Goal: Task Accomplishment & Management: Manage account settings

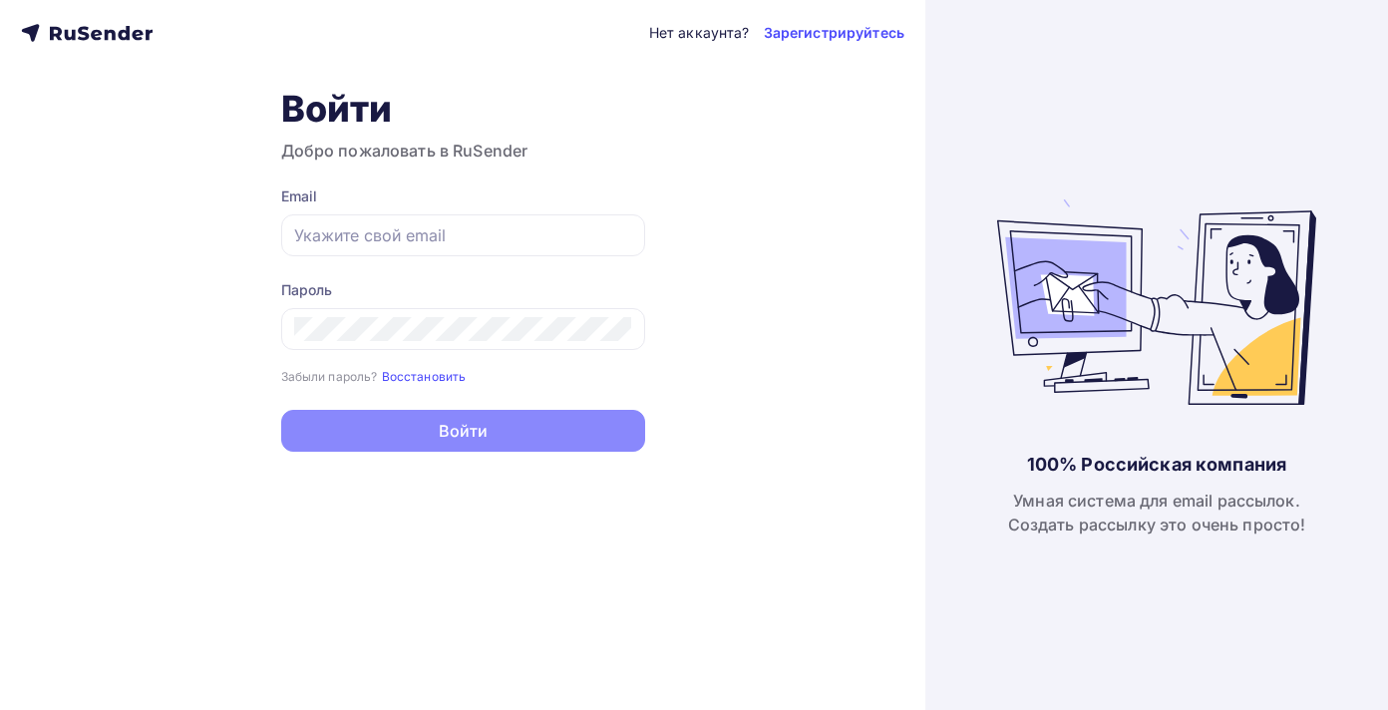
type input "[PERSON_NAME][EMAIL_ADDRESS][DOMAIN_NAME]"
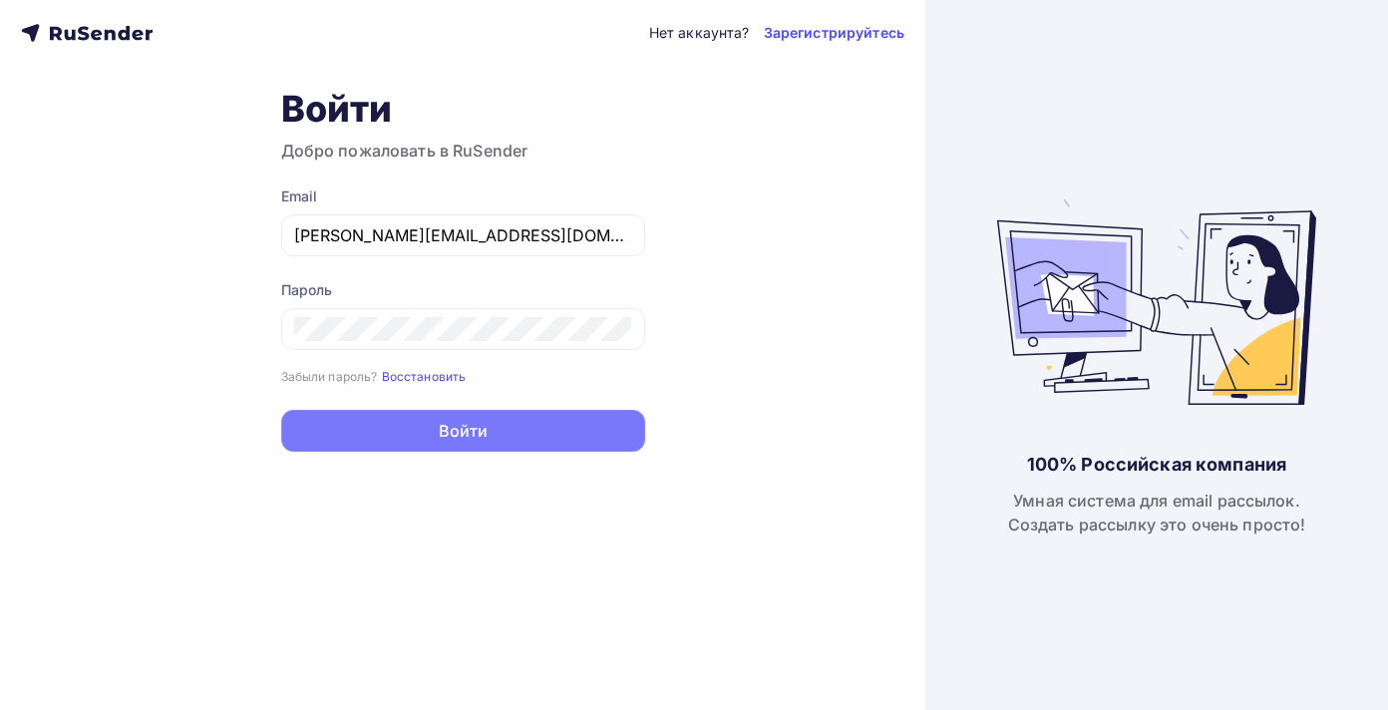
click at [453, 438] on button "Войти" at bounding box center [463, 431] width 364 height 42
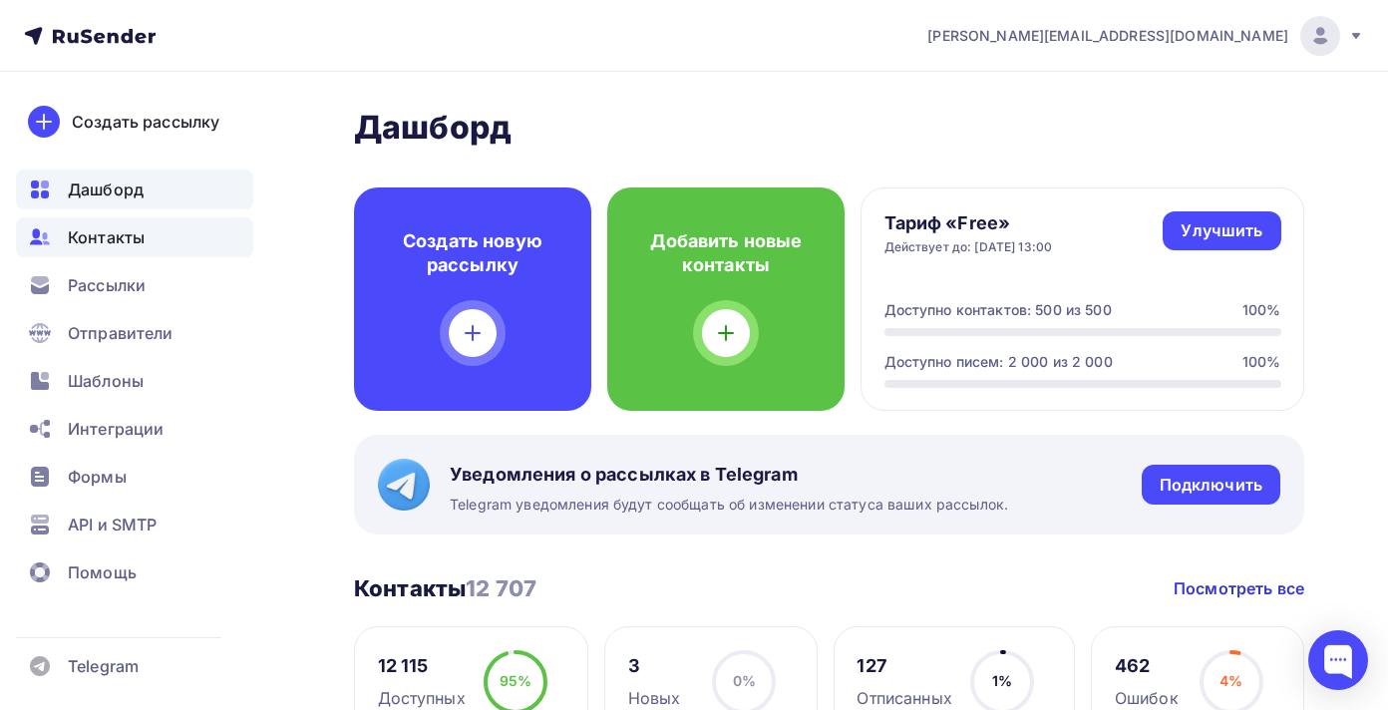
click at [96, 232] on span "Контакты" at bounding box center [106, 237] width 77 height 24
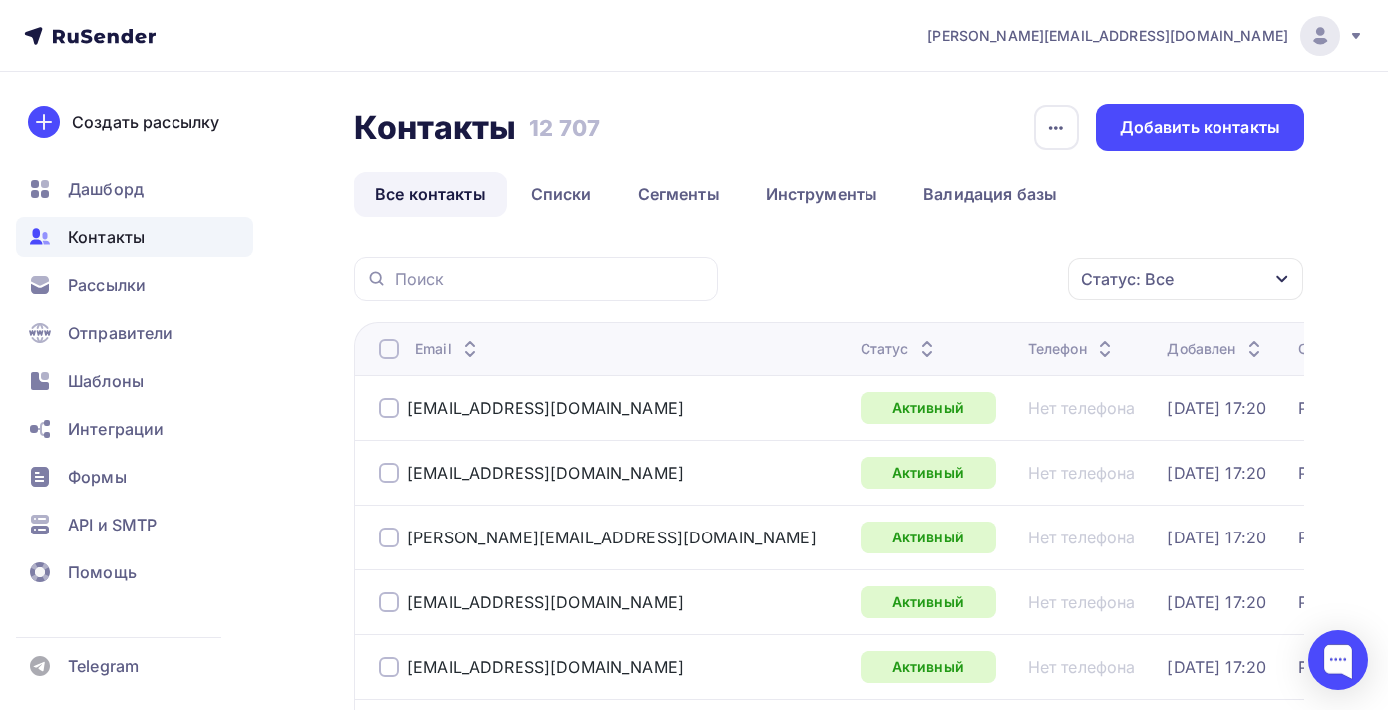
click at [1241, 37] on span "[PERSON_NAME][EMAIL_ADDRESS][DOMAIN_NAME]" at bounding box center [1107, 36] width 361 height 20
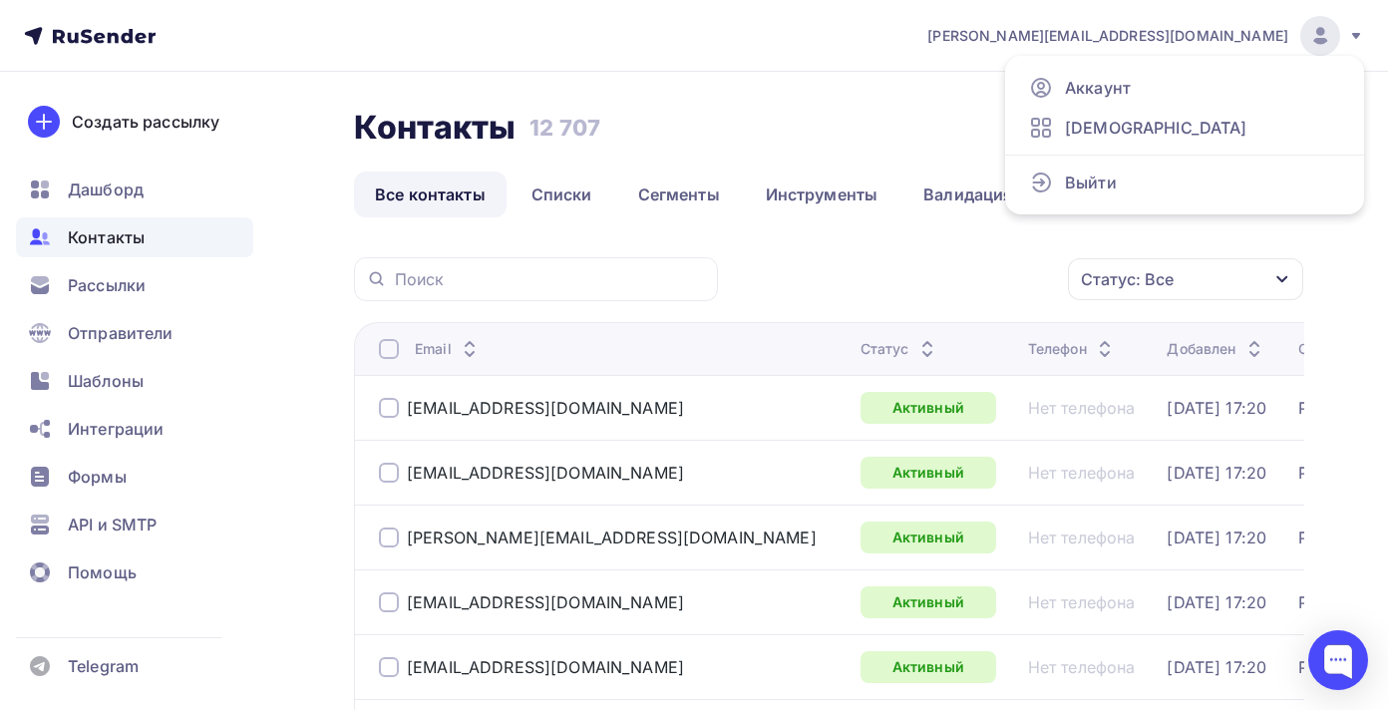
click at [468, 27] on nav "dmitriy@light-music.ru Аккаунт Тарифы Выйти Создать рассылку Дашборд Контакты Р…" at bounding box center [694, 36] width 1388 height 72
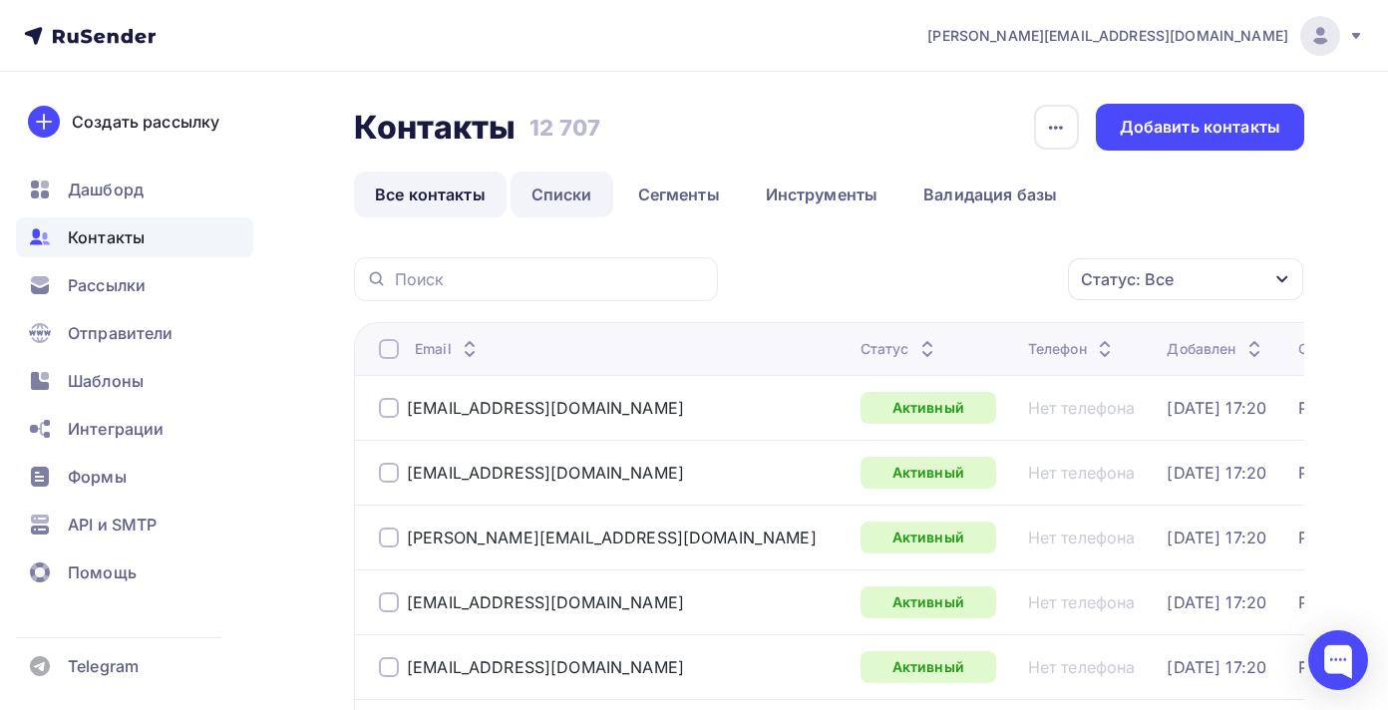
click at [545, 213] on link "Списки" at bounding box center [562, 195] width 103 height 46
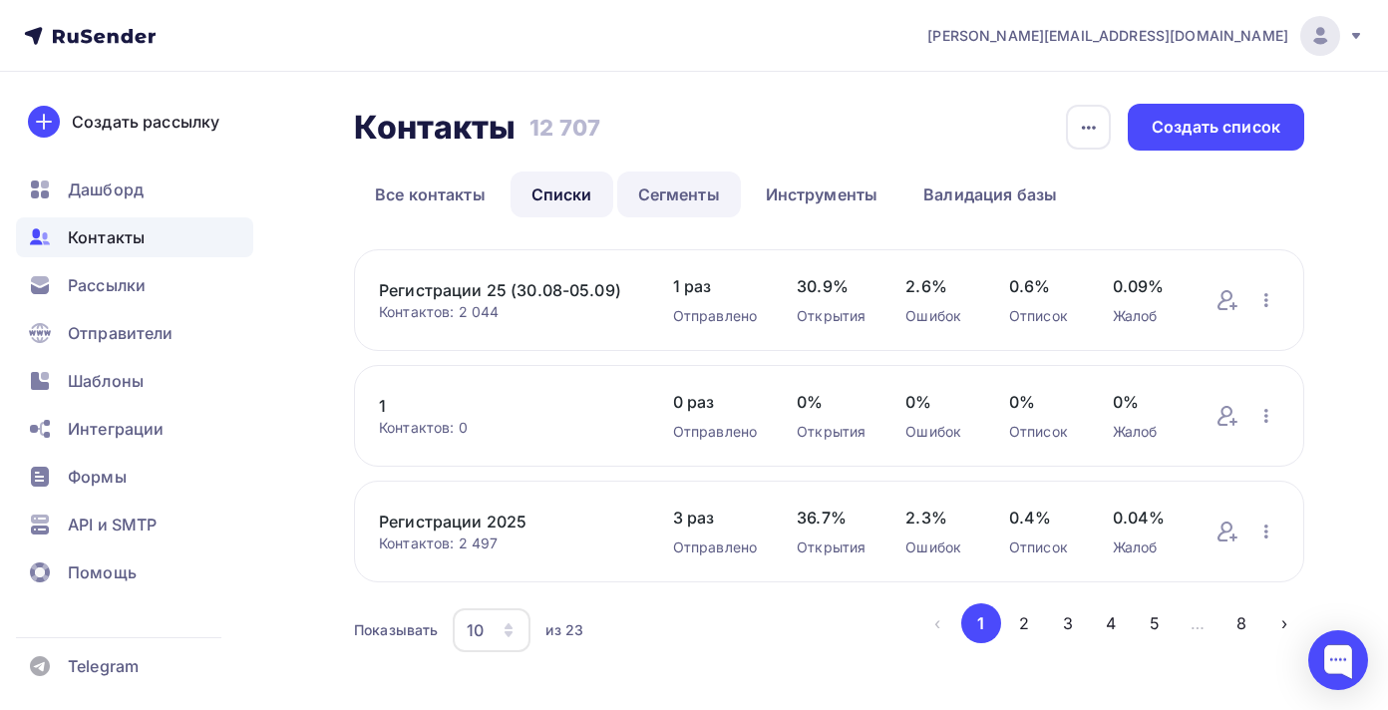
click at [679, 202] on link "Сегменты" at bounding box center [679, 195] width 124 height 46
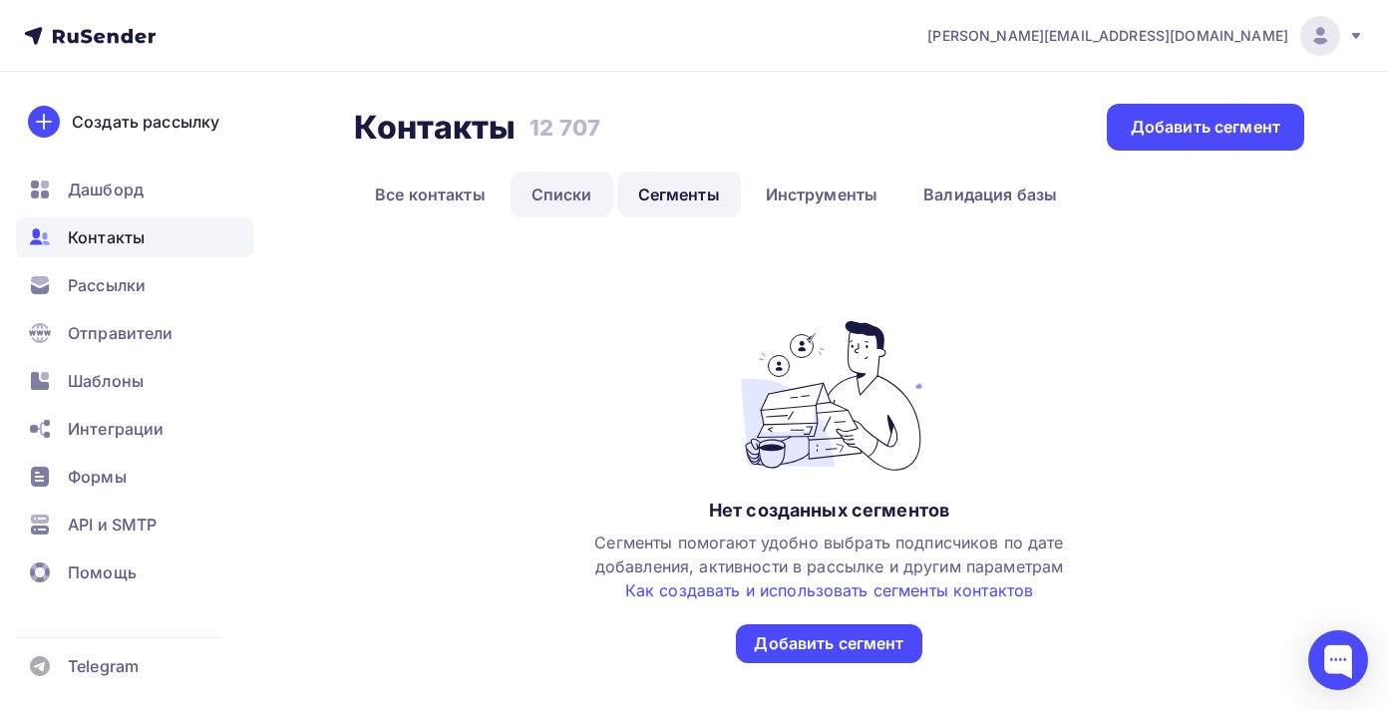
click at [574, 196] on link "Списки" at bounding box center [562, 195] width 103 height 46
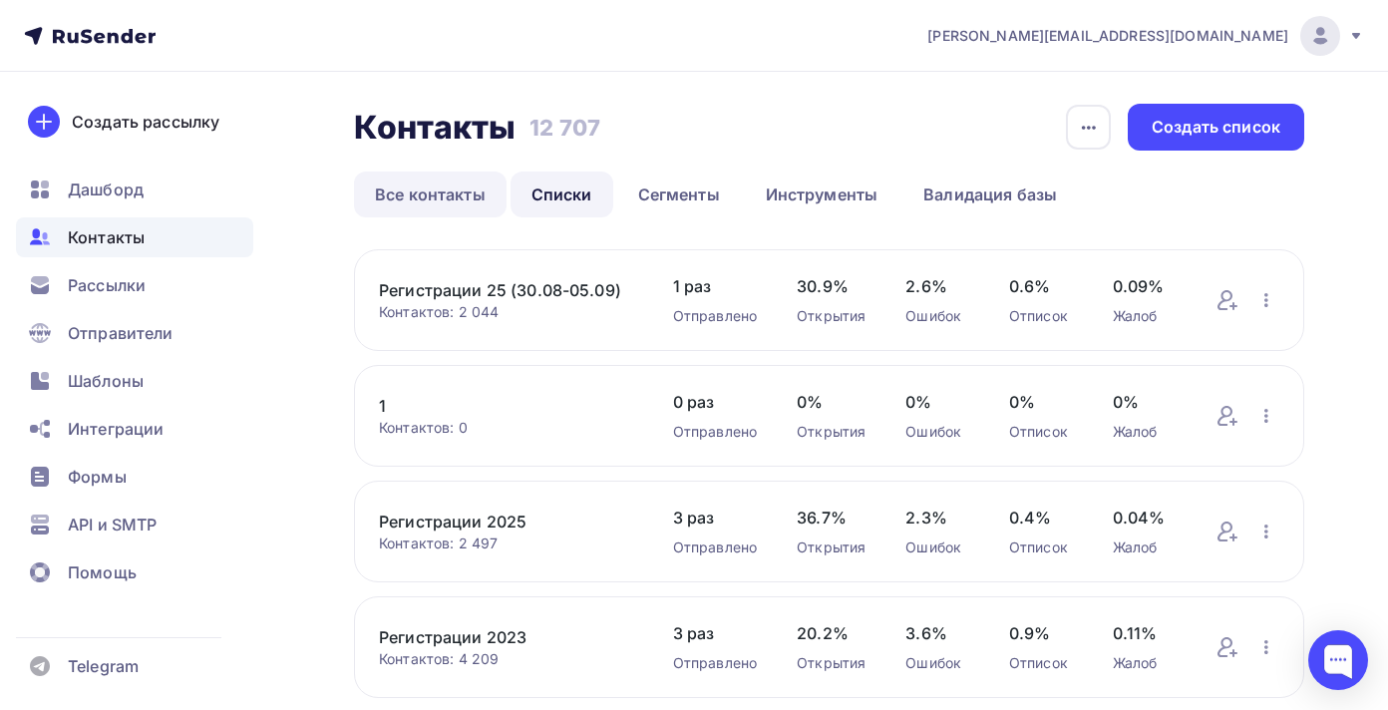
click at [437, 187] on link "Все контакты" at bounding box center [430, 195] width 153 height 46
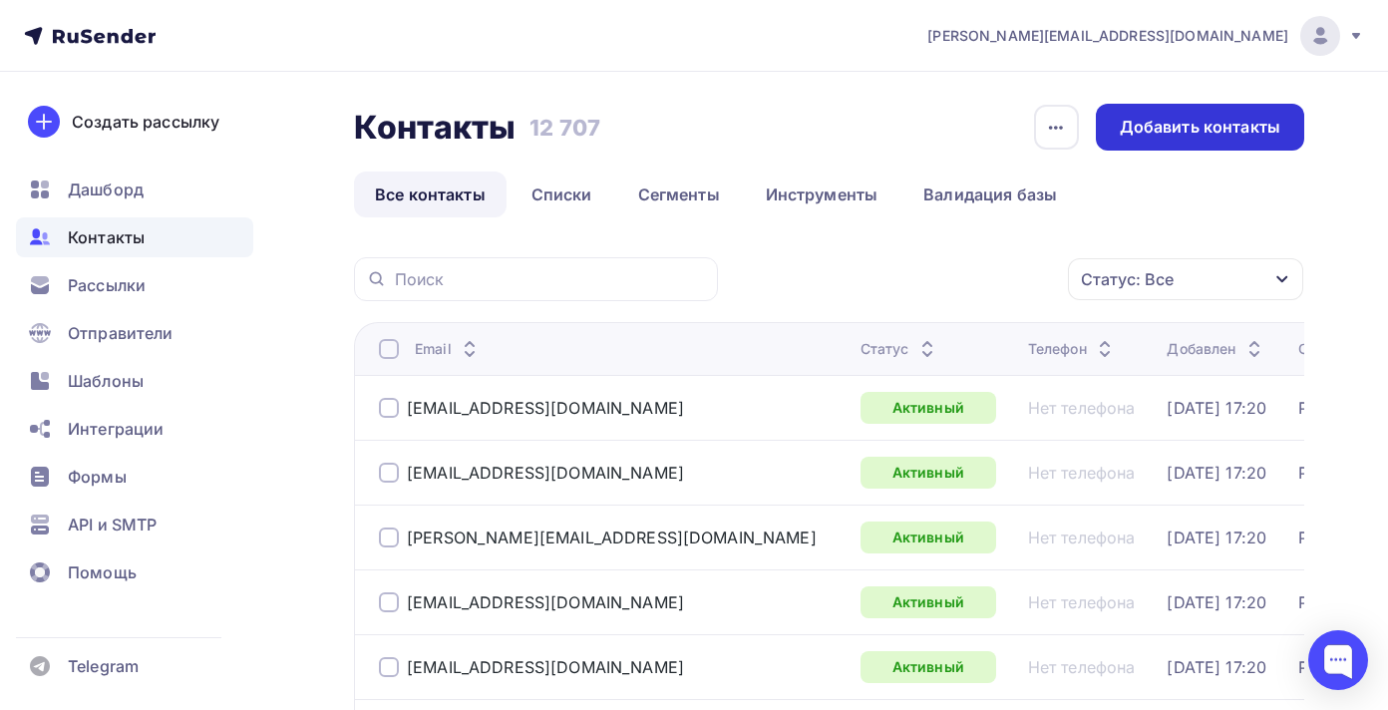
click at [1179, 137] on div "Добавить контакты" at bounding box center [1200, 127] width 161 height 23
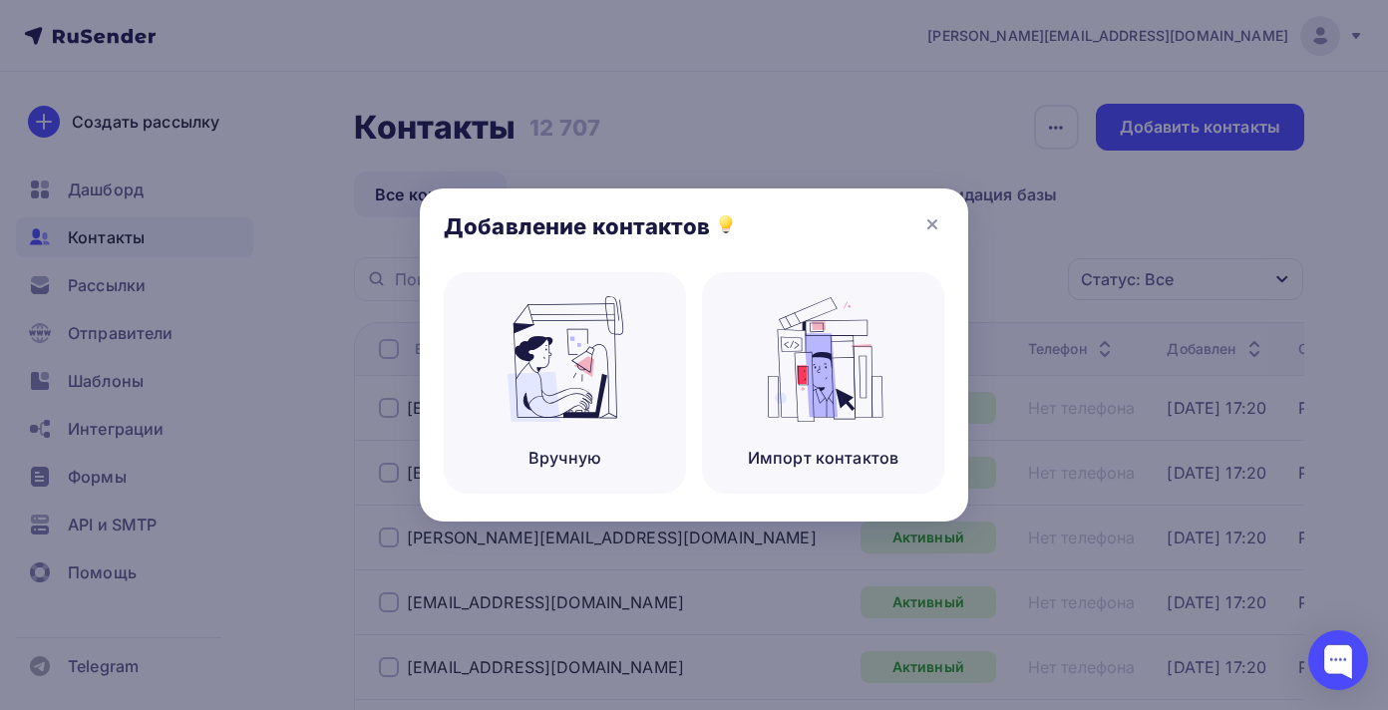
click at [1045, 238] on div at bounding box center [694, 355] width 1388 height 710
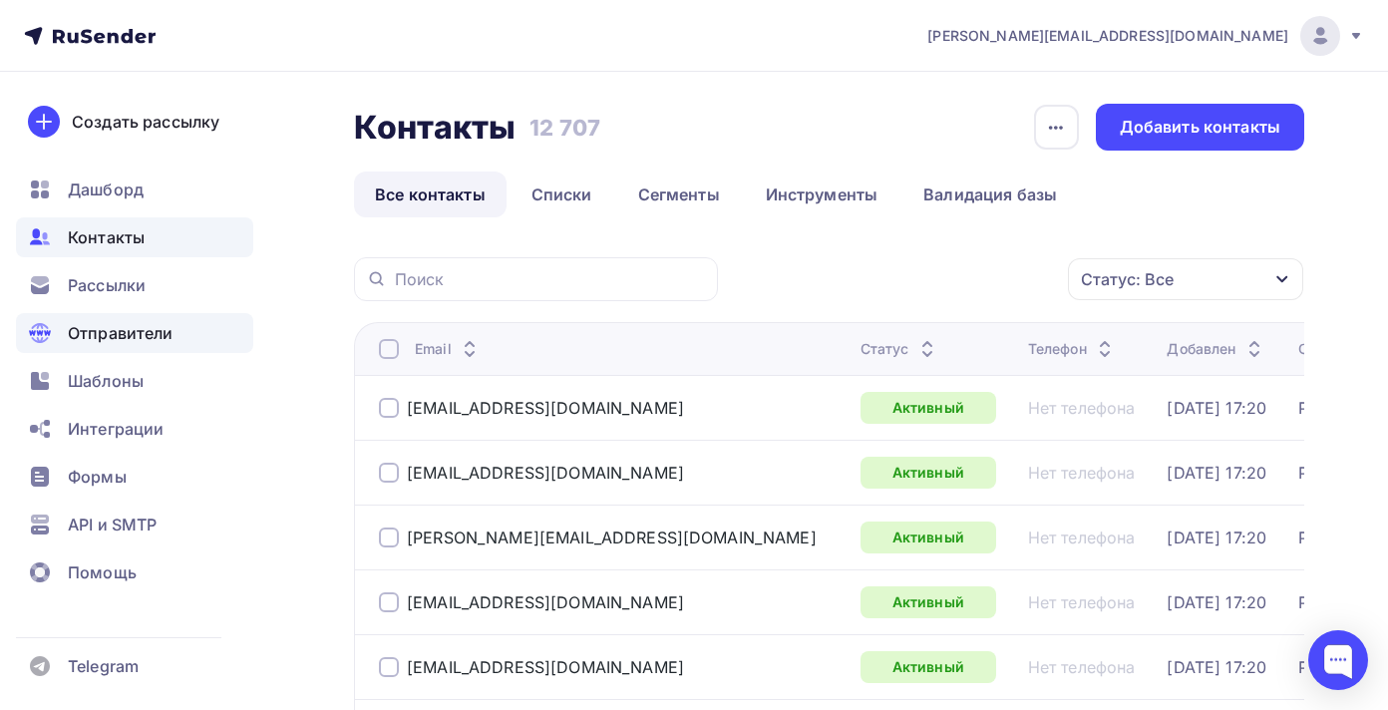
click at [127, 321] on span "Отправители" at bounding box center [121, 333] width 106 height 24
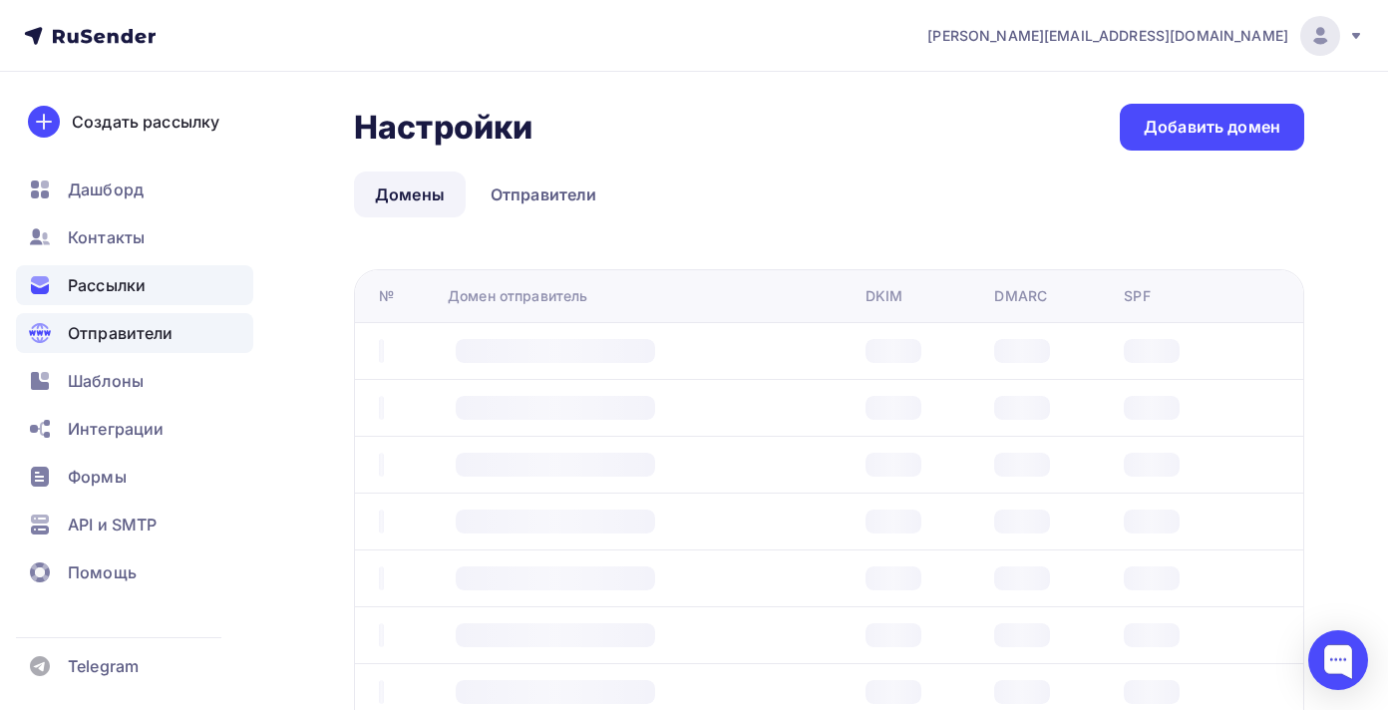
click at [170, 269] on div "Рассылки" at bounding box center [134, 285] width 237 height 40
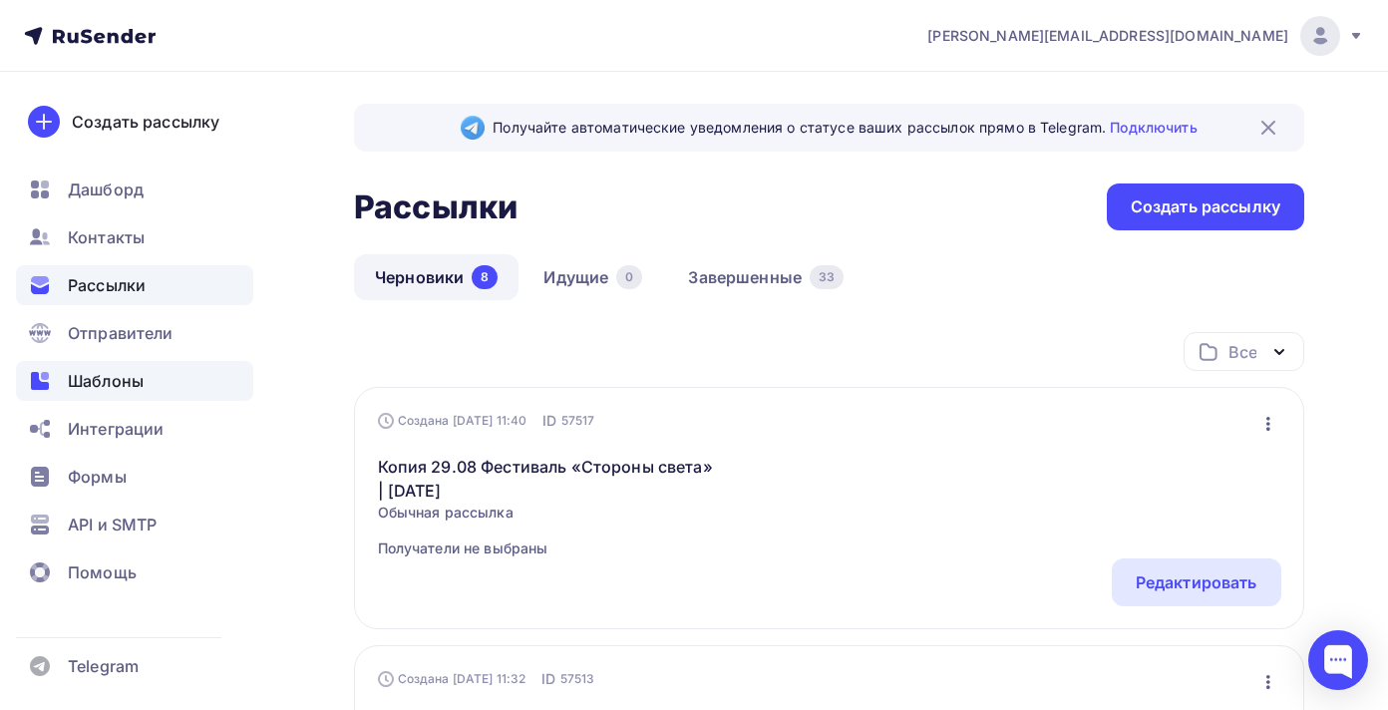
click at [165, 392] on div "Шаблоны" at bounding box center [134, 381] width 237 height 40
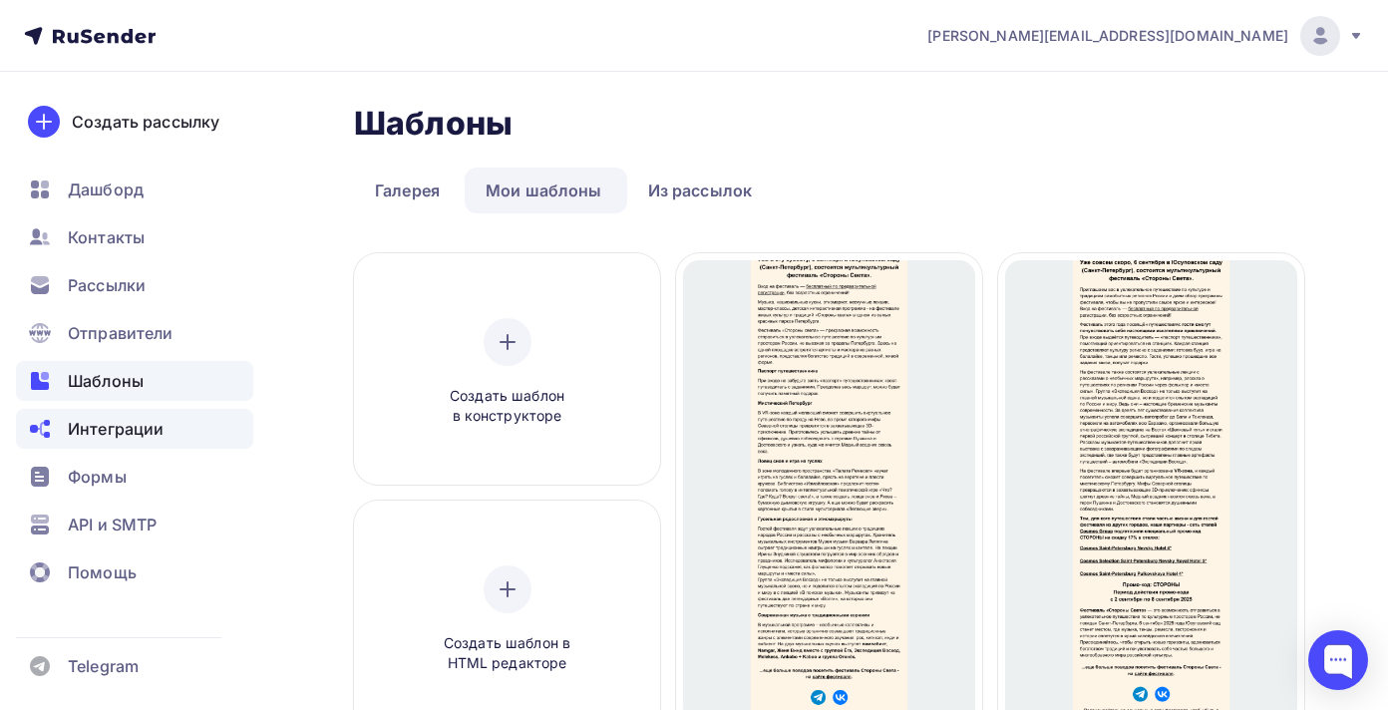
click at [159, 418] on span "Интеграции" at bounding box center [116, 429] width 96 height 24
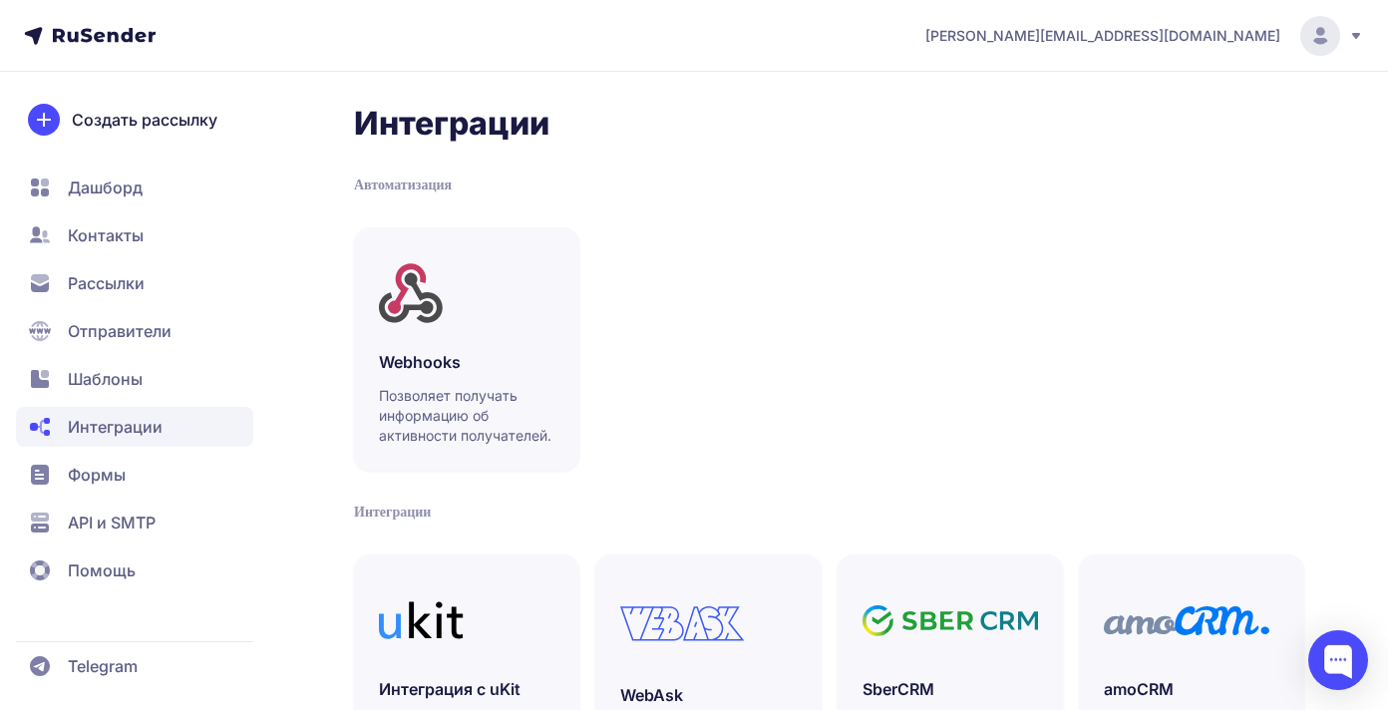
click at [1269, 35] on span "[PERSON_NAME][EMAIL_ADDRESS][DOMAIN_NAME]" at bounding box center [1102, 36] width 355 height 20
click at [97, 278] on span "Рассылки" at bounding box center [106, 283] width 77 height 24
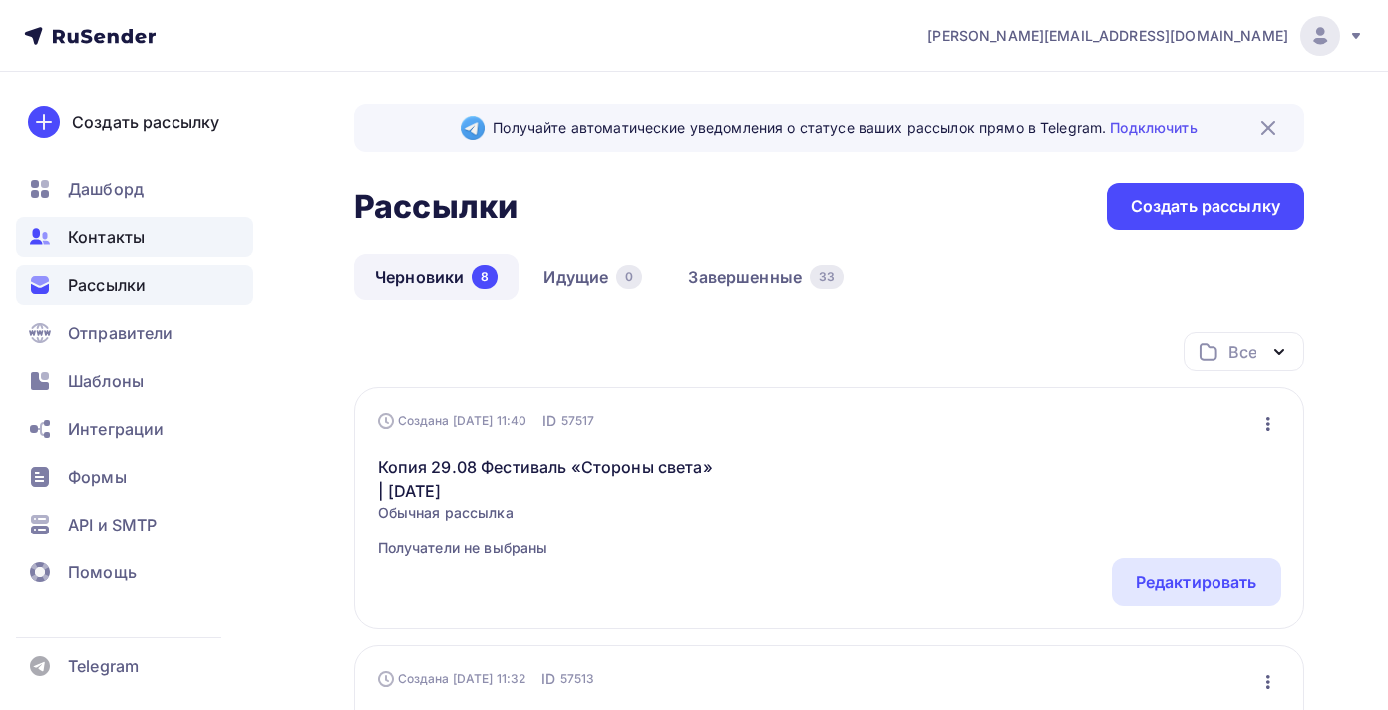
click at [105, 246] on span "Контакты" at bounding box center [106, 237] width 77 height 24
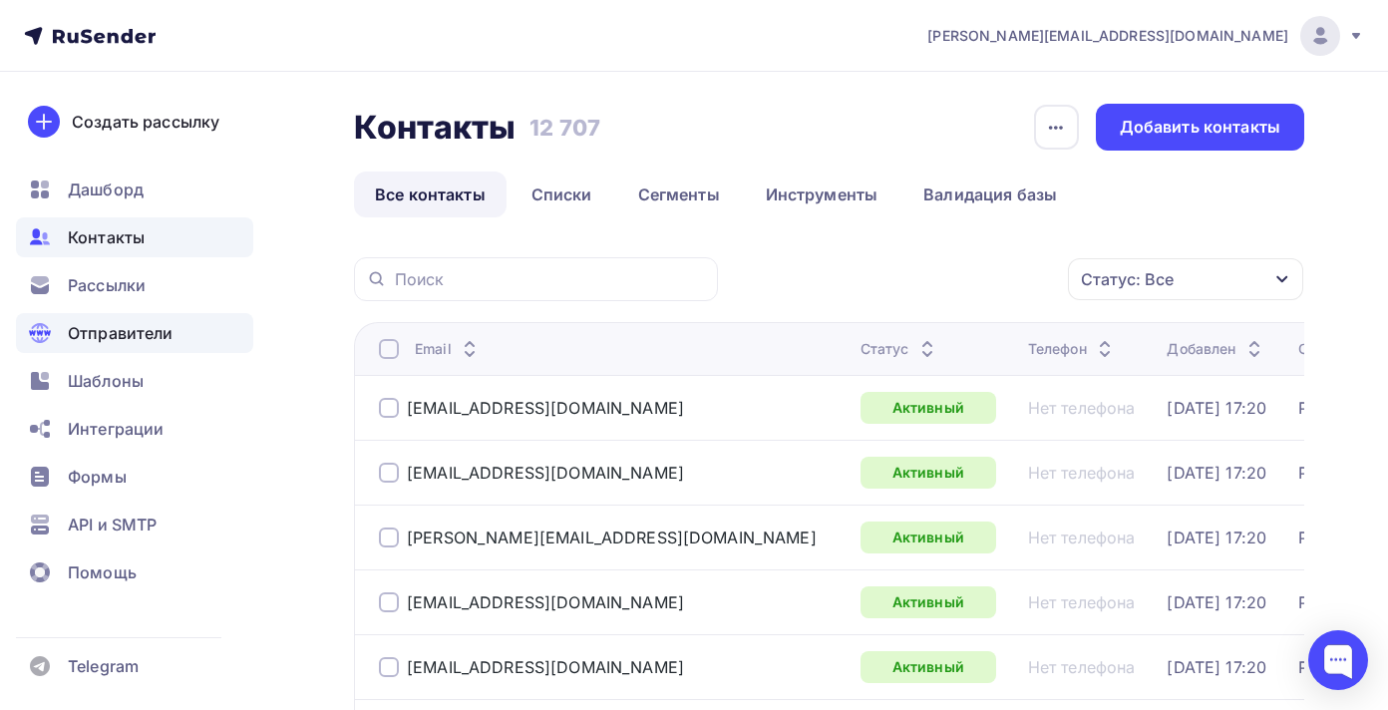
click at [143, 349] on div "Отправители" at bounding box center [134, 333] width 237 height 40
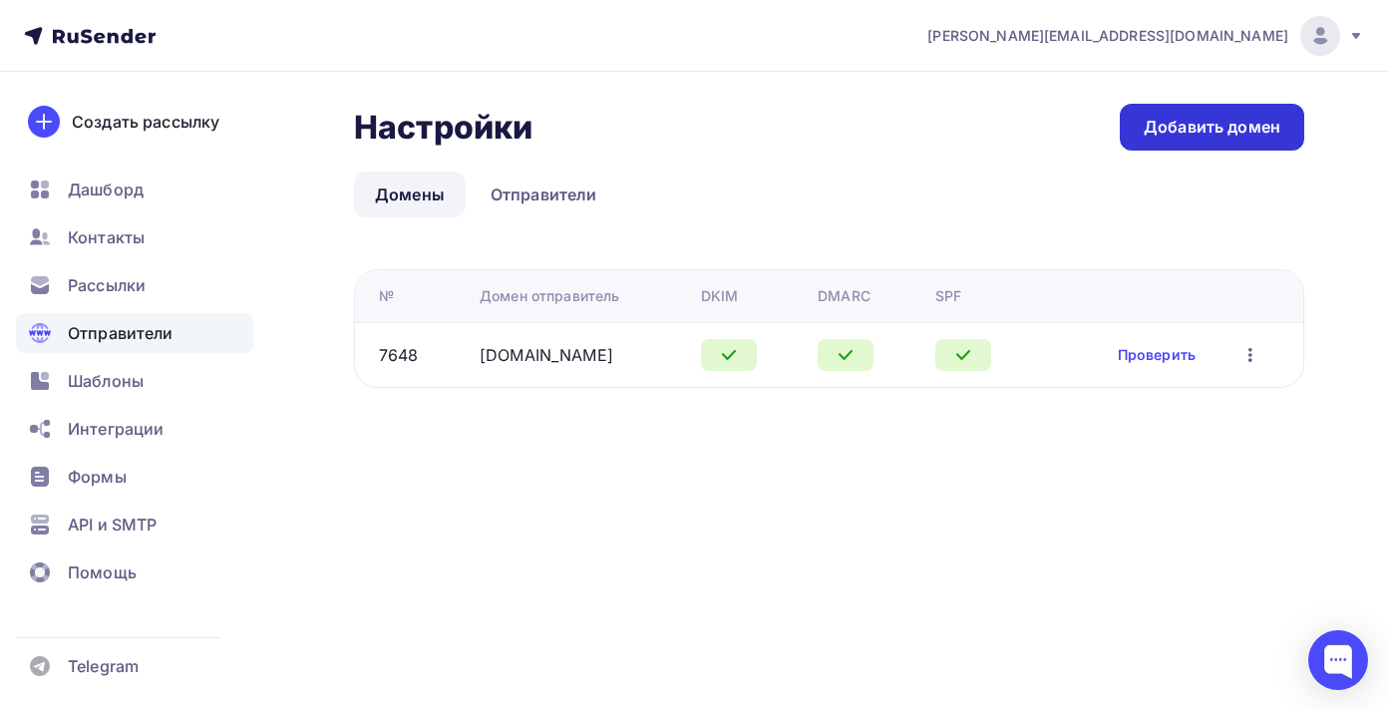
click at [1223, 105] on link "Добавить домен" at bounding box center [1212, 127] width 184 height 47
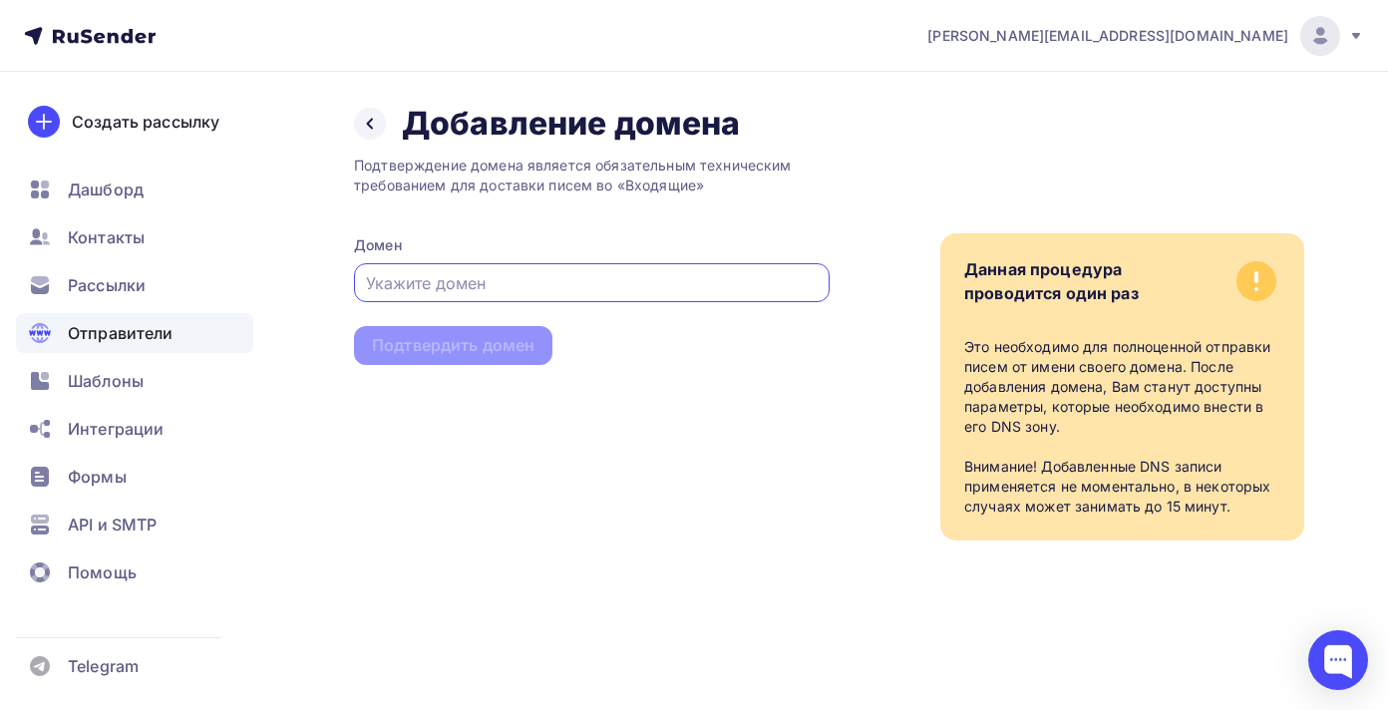
click at [587, 277] on input "text" at bounding box center [592, 283] width 453 height 24
type input "[EMAIL_ADDRESS][DOMAIN_NAME]"
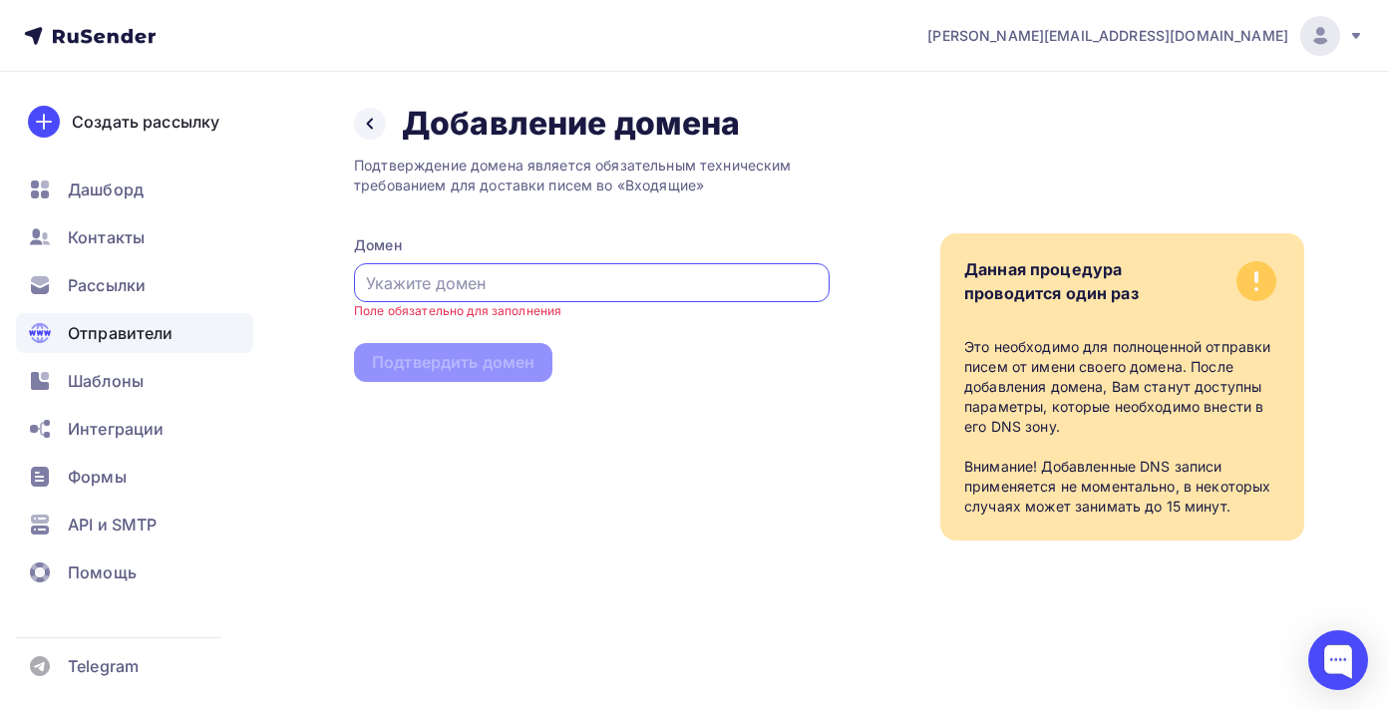
click at [596, 356] on div "Подтверждение домена является обязательным техническим требованием для доставки…" at bounding box center [592, 342] width 476 height 397
click at [692, 280] on input "text" at bounding box center [592, 283] width 453 height 24
click at [376, 137] on div at bounding box center [370, 124] width 32 height 32
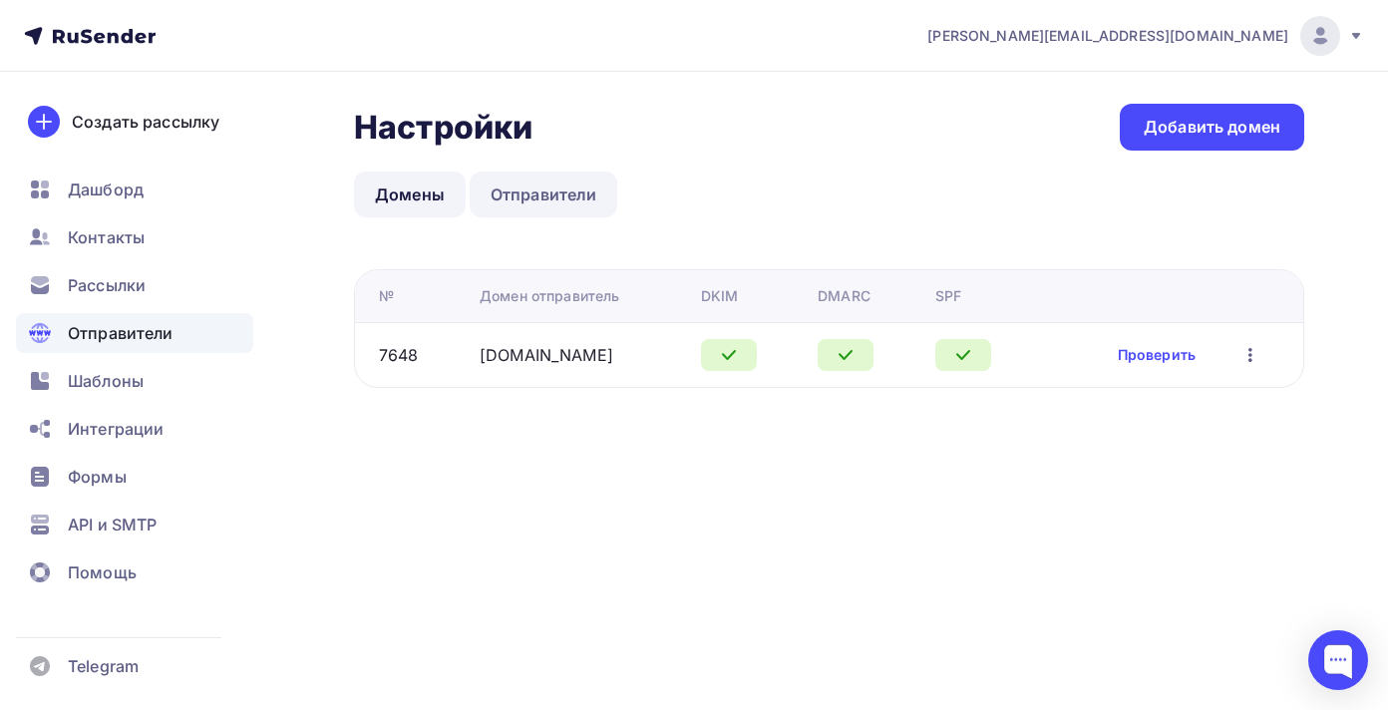
click at [528, 202] on link "Отправители" at bounding box center [544, 195] width 149 height 46
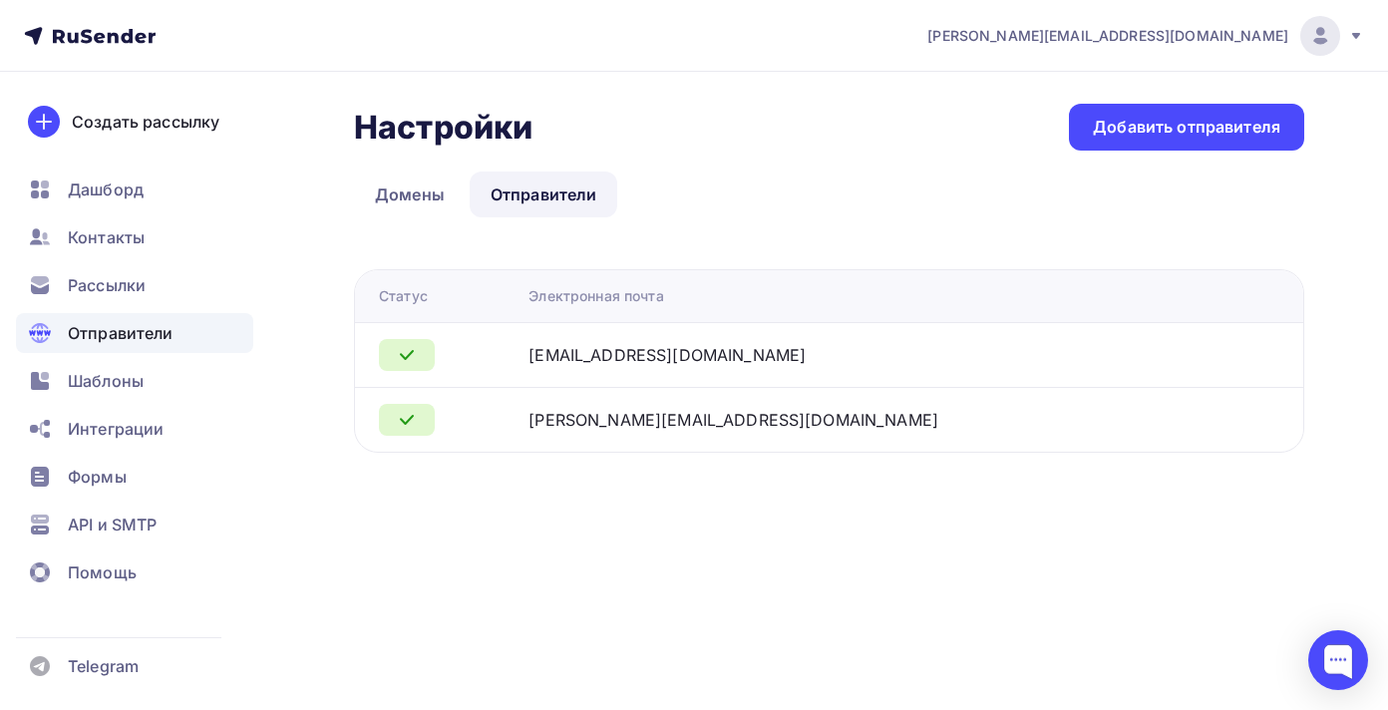
click at [711, 421] on div "[PERSON_NAME][EMAIL_ADDRESS][DOMAIN_NAME]" at bounding box center [733, 420] width 410 height 24
click at [711, 344] on div "[EMAIL_ADDRESS][DOMAIN_NAME]" at bounding box center [666, 355] width 277 height 24
click at [425, 195] on link "Домены" at bounding box center [410, 195] width 112 height 46
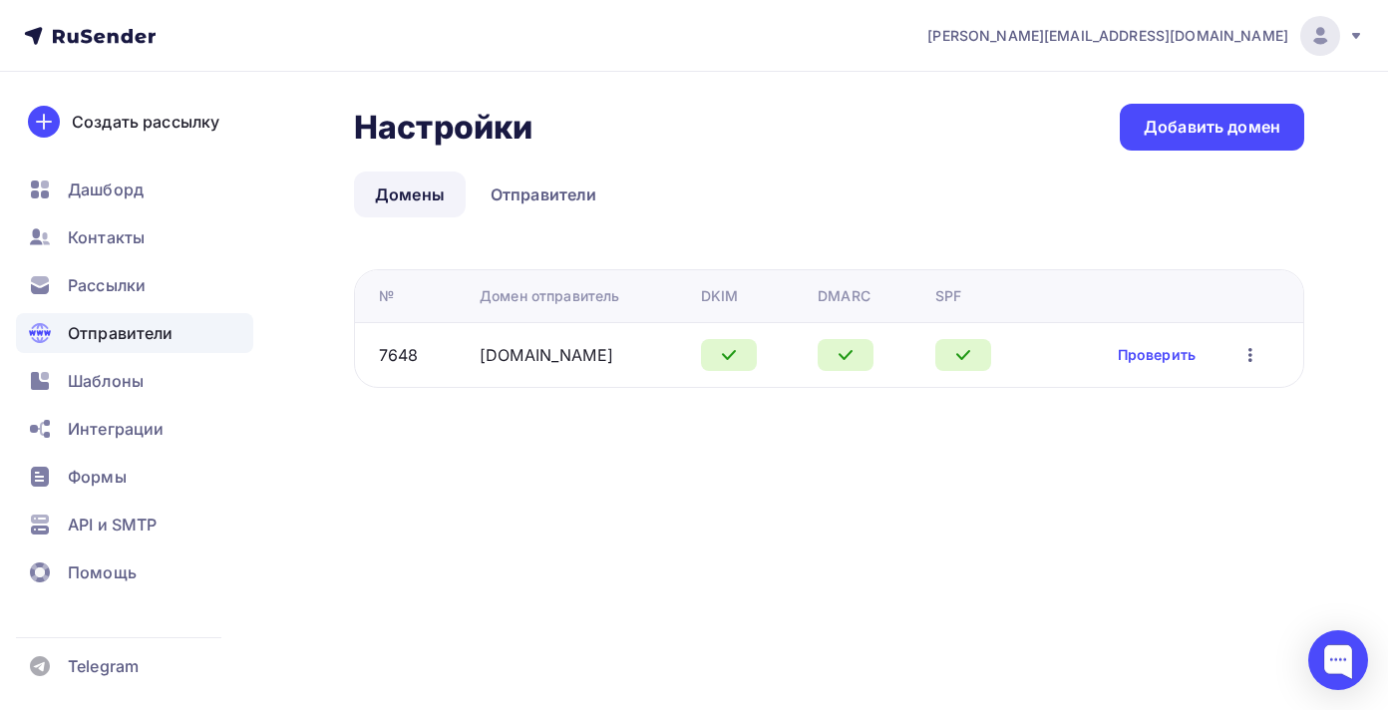
click at [975, 349] on icon at bounding box center [963, 355] width 24 height 24
click at [989, 499] on div "[PERSON_NAME][EMAIL_ADDRESS][DOMAIN_NAME] Аккаунт Тарифы Выйти Создать рассылку…" at bounding box center [694, 355] width 1388 height 710
click at [1262, 357] on button "button" at bounding box center [1250, 355] width 26 height 26
click at [1275, 325] on td "Проверить Редактировать Удалить" at bounding box center [1173, 354] width 259 height 65
click at [496, 368] on td "[DOMAIN_NAME]" at bounding box center [582, 354] width 221 height 65
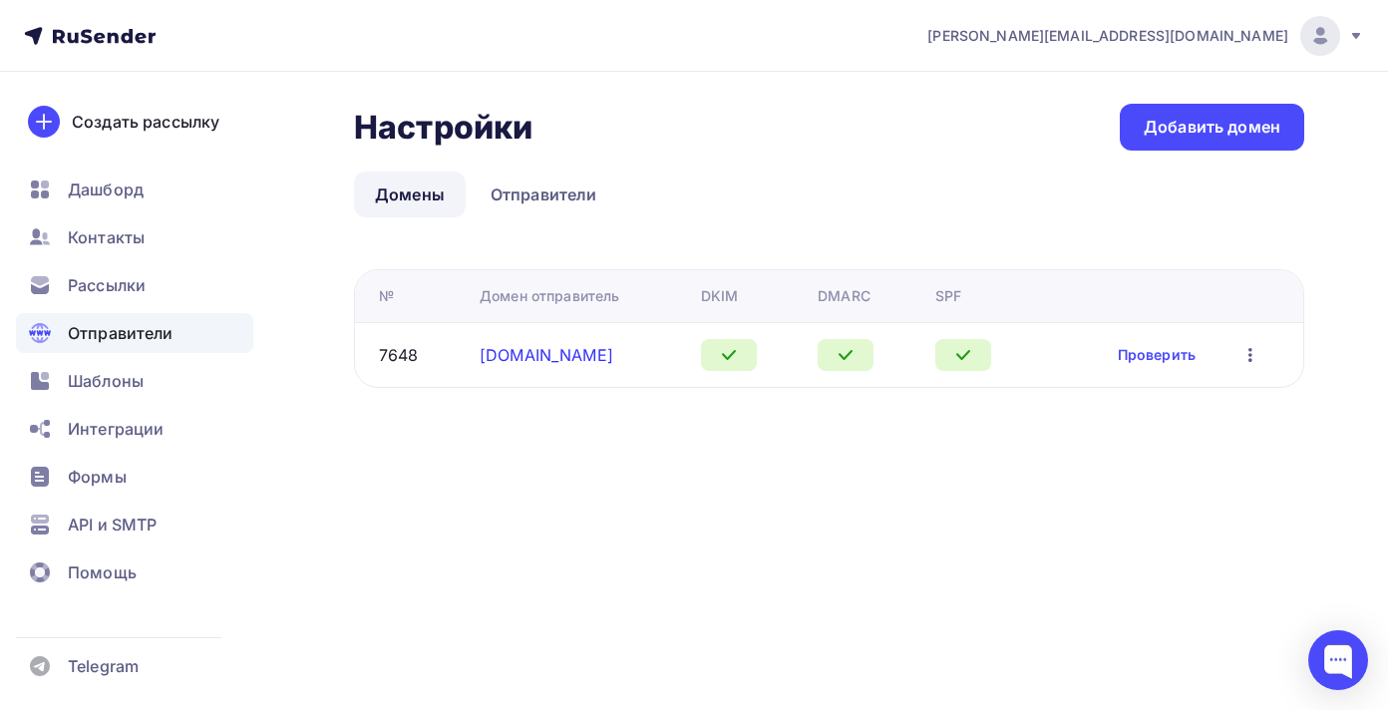
click at [502, 360] on link "[DOMAIN_NAME]" at bounding box center [547, 355] width 134 height 20
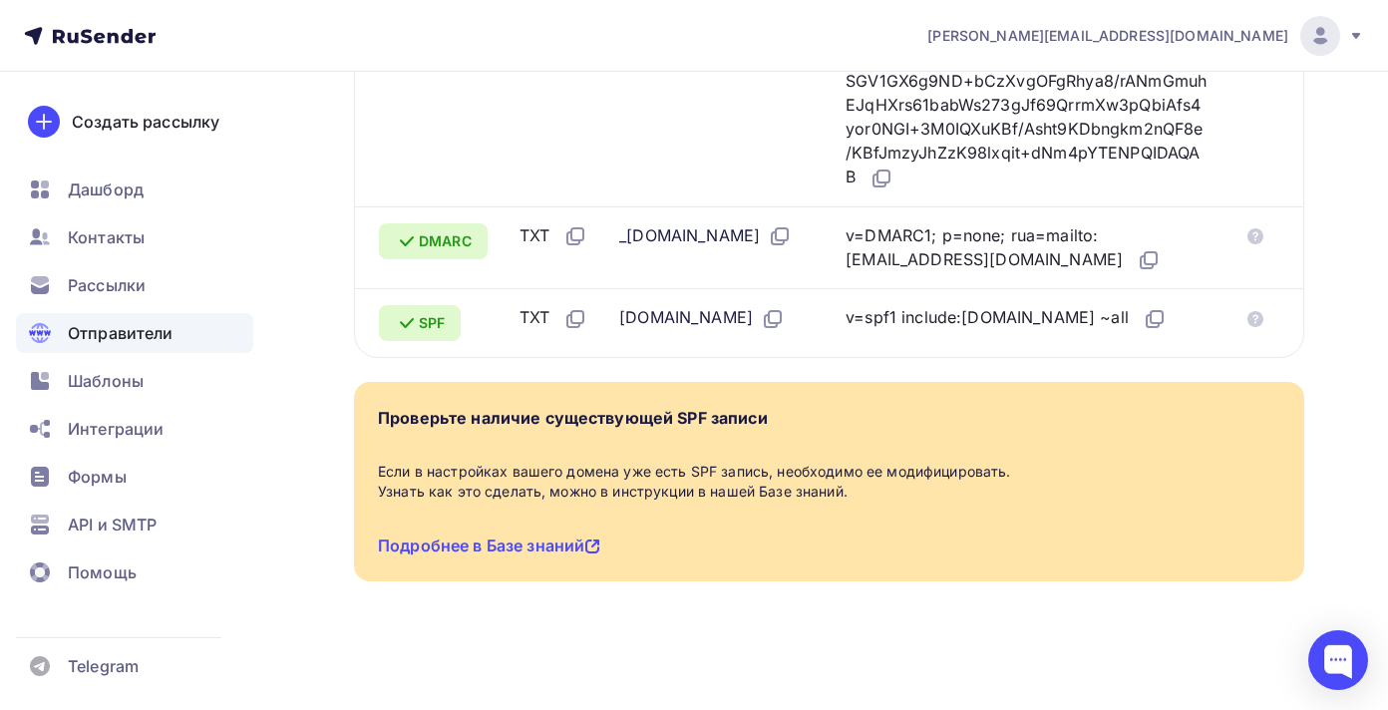
scroll to position [855, 0]
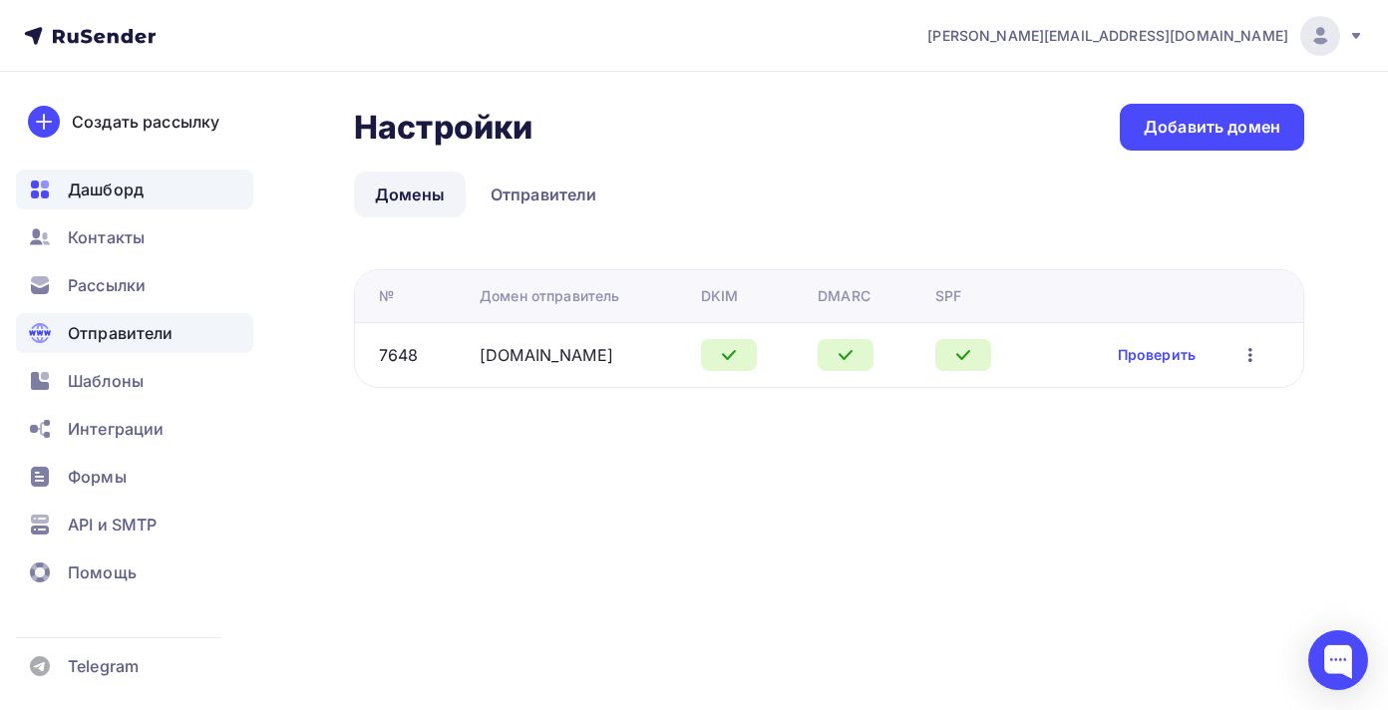
click at [102, 184] on span "Дашборд" at bounding box center [106, 189] width 76 height 24
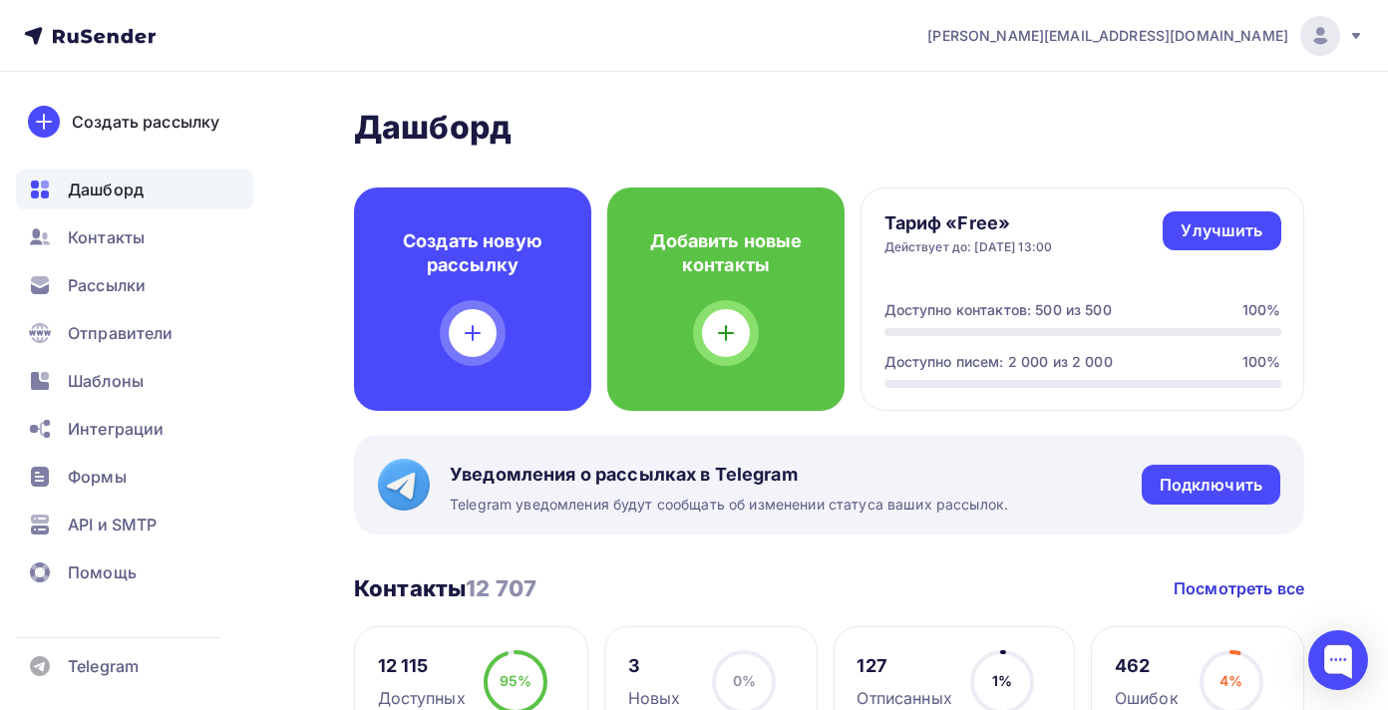
click at [1279, 44] on span "[PERSON_NAME][EMAIL_ADDRESS][DOMAIN_NAME]" at bounding box center [1107, 36] width 361 height 20
click at [144, 285] on span "Рассылки" at bounding box center [107, 285] width 78 height 24
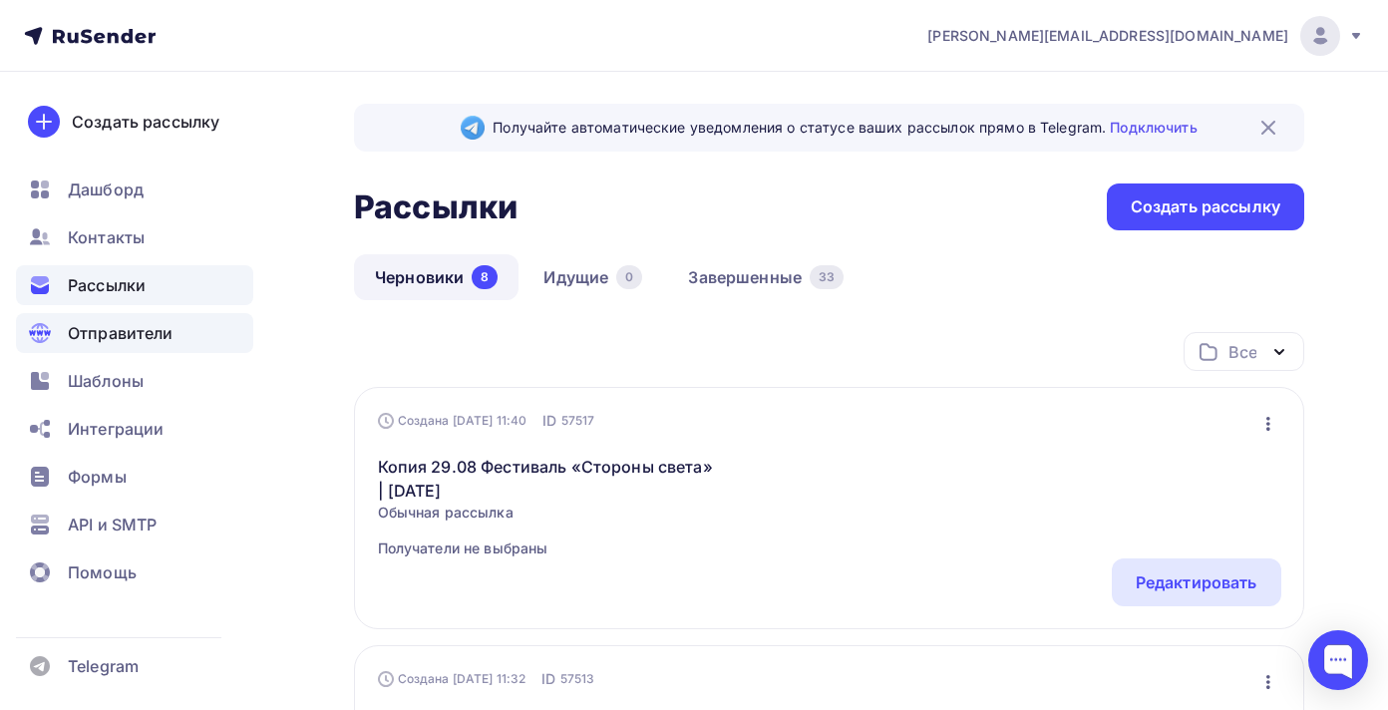
click at [148, 338] on span "Отправители" at bounding box center [121, 333] width 106 height 24
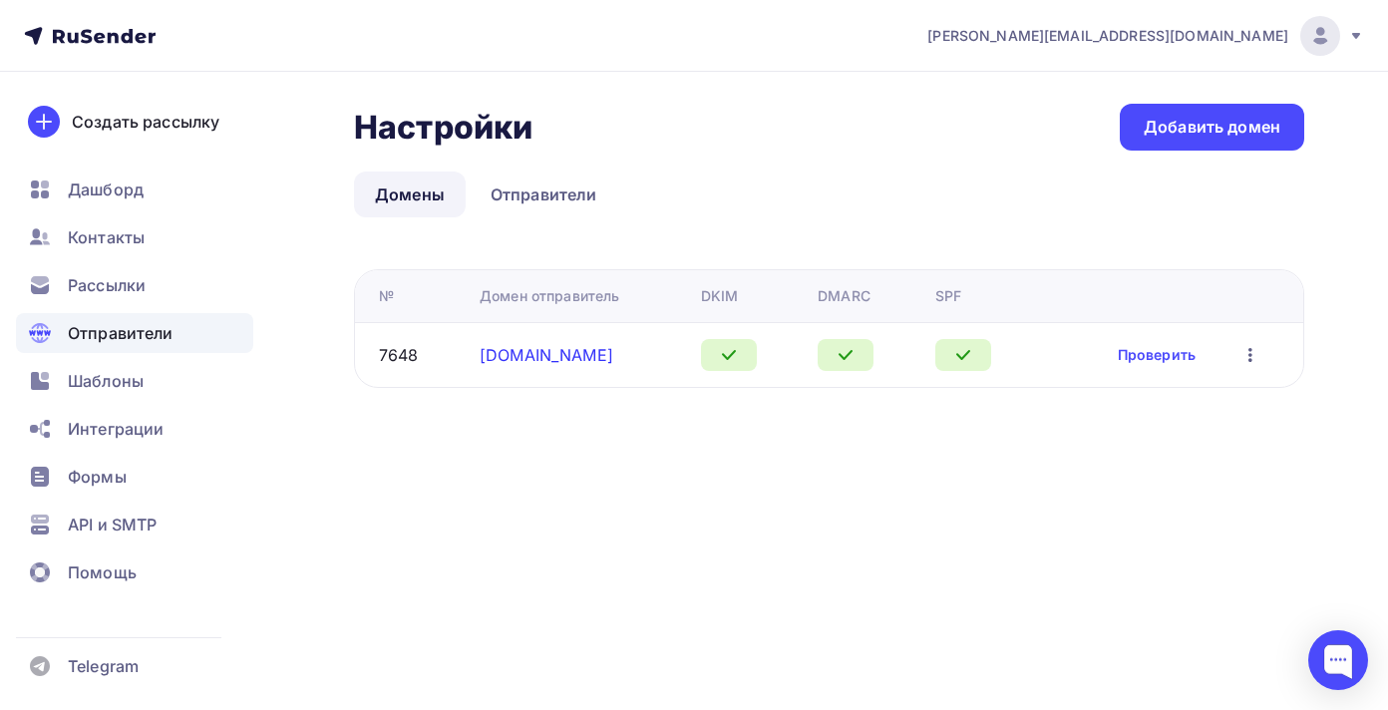
click at [535, 354] on link "[DOMAIN_NAME]" at bounding box center [547, 355] width 134 height 20
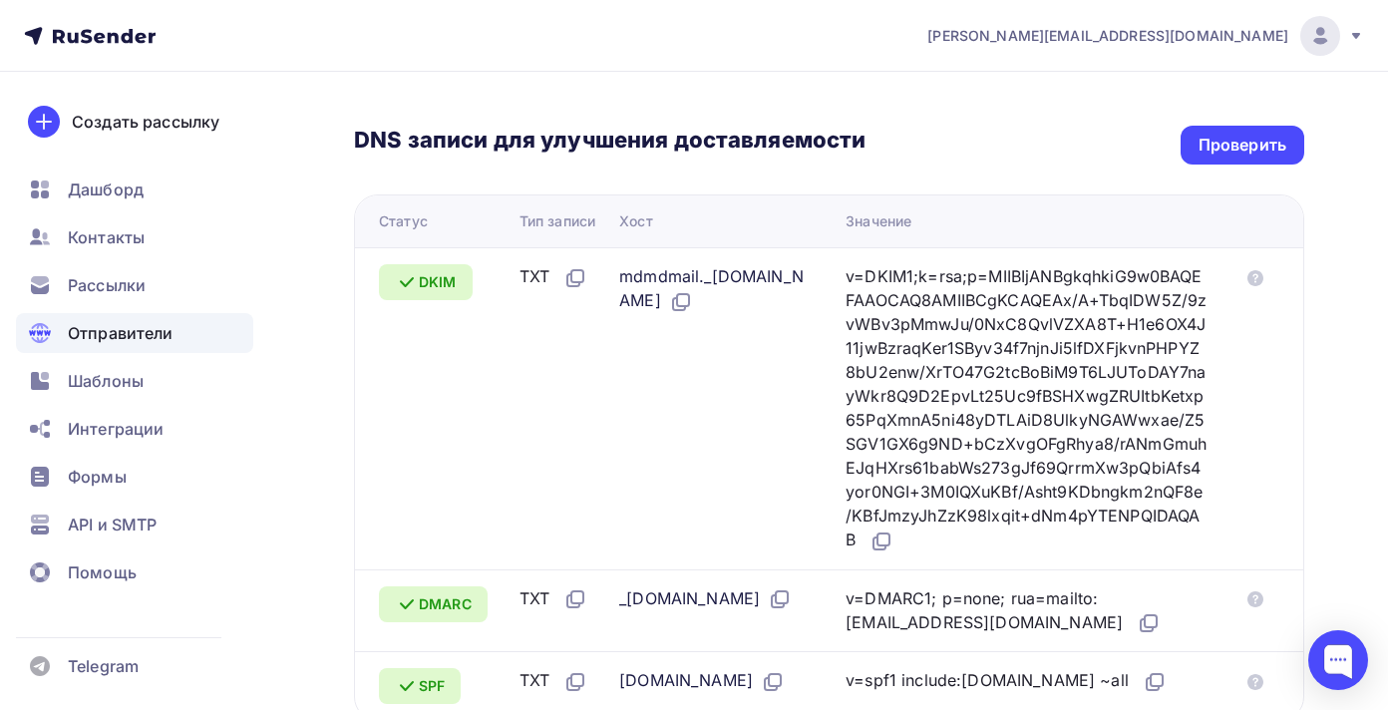
scroll to position [432, 0]
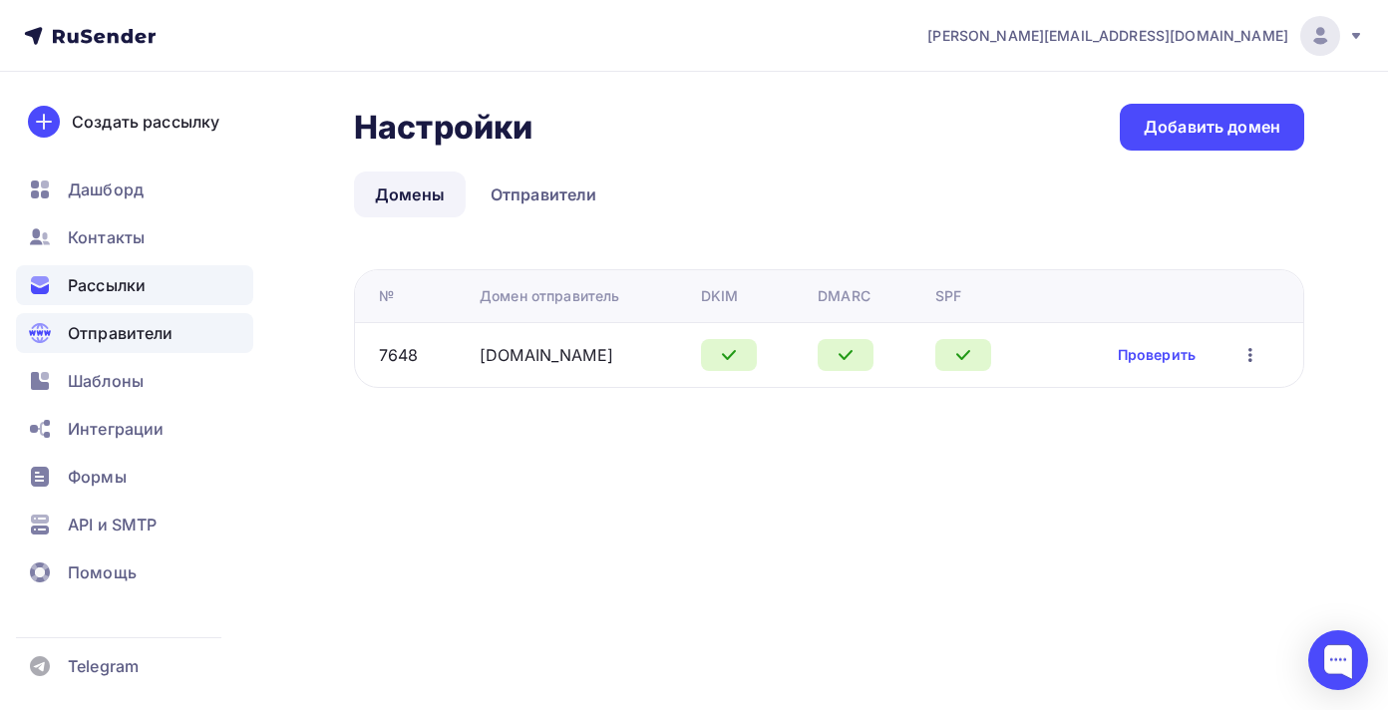
click at [45, 278] on icon at bounding box center [40, 281] width 18 height 10
